Goal: Book appointment/travel/reservation

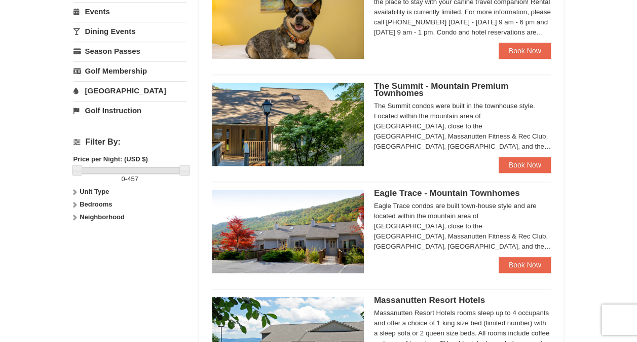
scroll to position [355, 0]
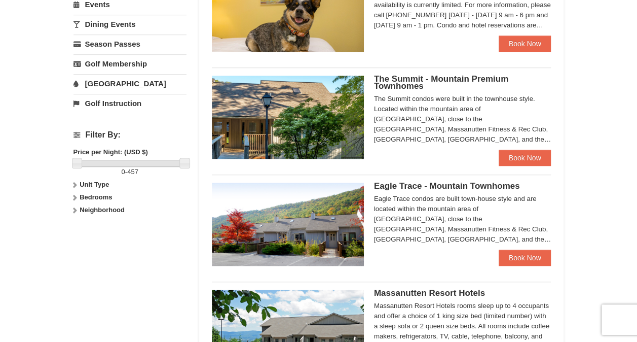
click at [339, 212] on img at bounding box center [288, 224] width 152 height 83
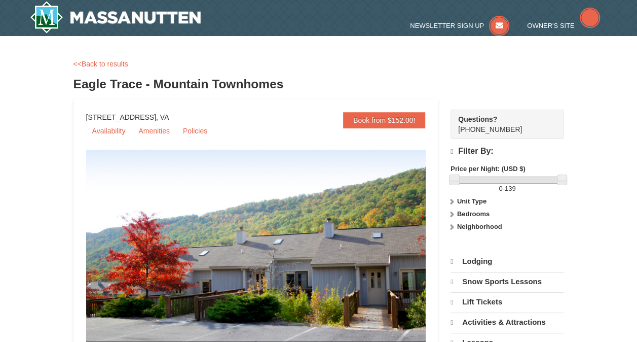
select select "10"
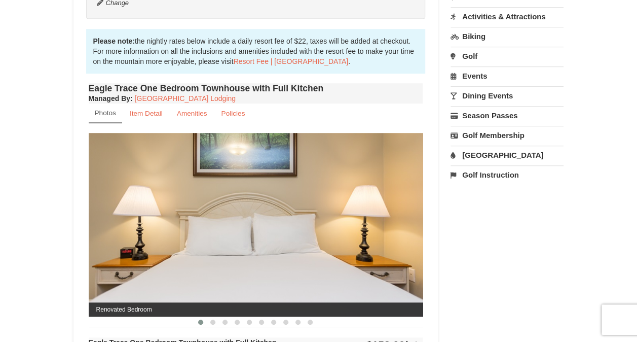
scroll to position [302, 0]
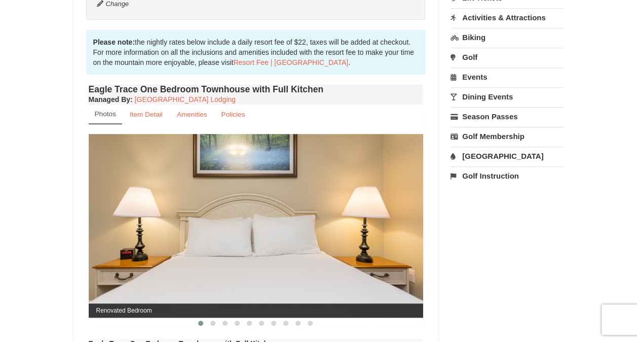
drag, startPoint x: 213, startPoint y: 323, endPoint x: 197, endPoint y: 320, distance: 16.5
click at [197, 320] on button at bounding box center [201, 323] width 12 height 10
click at [211, 323] on span at bounding box center [212, 322] width 5 height 5
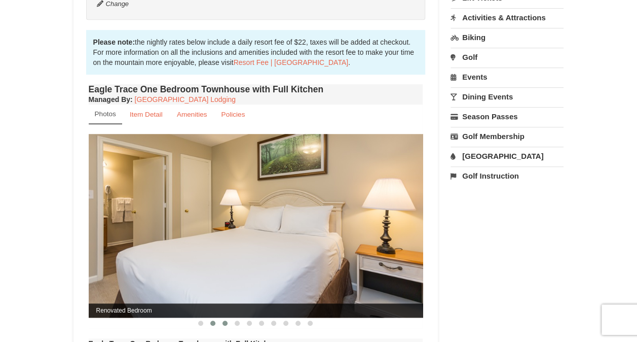
click at [226, 323] on span at bounding box center [225, 322] width 5 height 5
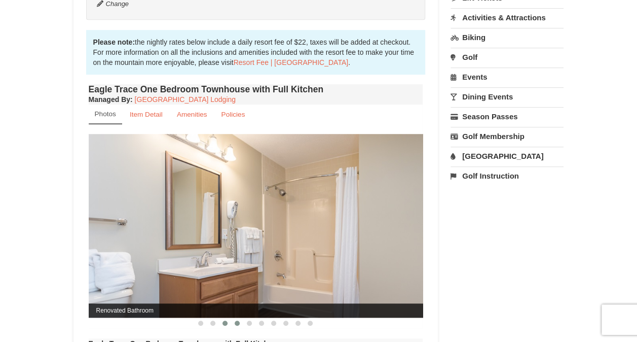
click at [239, 327] on button at bounding box center [237, 323] width 12 height 10
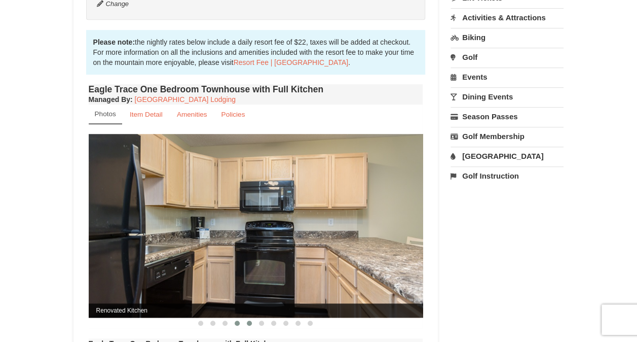
click at [247, 323] on span at bounding box center [249, 322] width 5 height 5
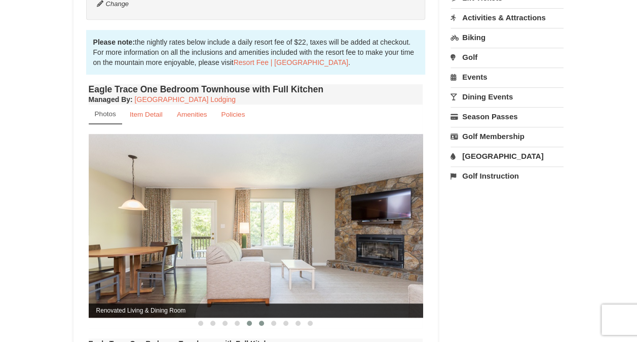
click at [260, 323] on span at bounding box center [261, 322] width 5 height 5
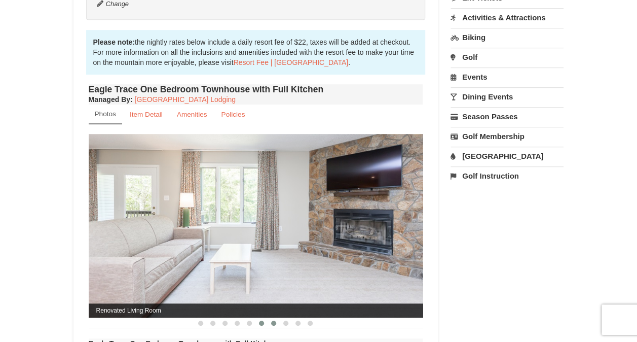
click at [276, 324] on button at bounding box center [274, 323] width 12 height 10
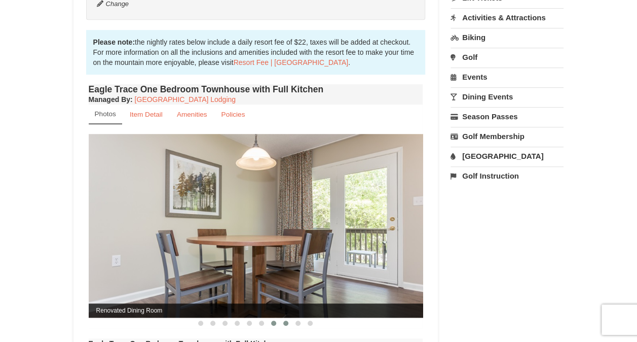
click at [290, 326] on button at bounding box center [286, 323] width 12 height 10
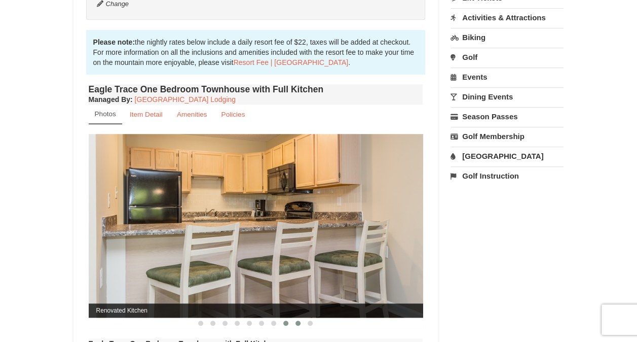
click at [303, 320] on button at bounding box center [298, 323] width 12 height 10
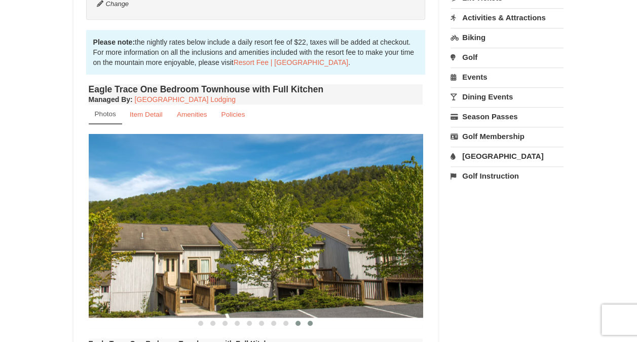
click at [310, 322] on span at bounding box center [310, 322] width 5 height 5
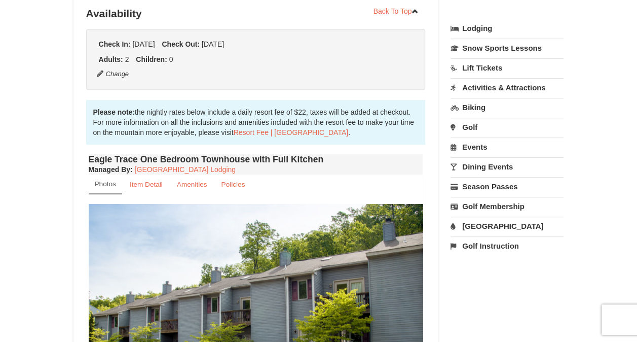
scroll to position [232, 0]
